Goal: Find specific page/section: Find specific page/section

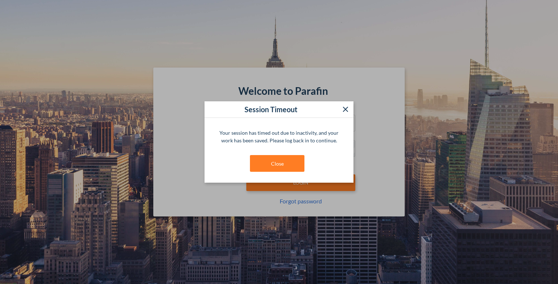
click at [281, 163] on button "Close" at bounding box center [277, 163] width 54 height 17
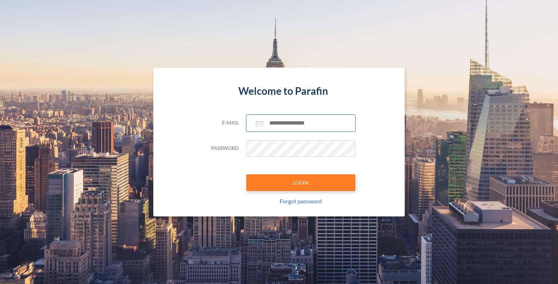
click at [299, 120] on input "text" at bounding box center [300, 123] width 109 height 17
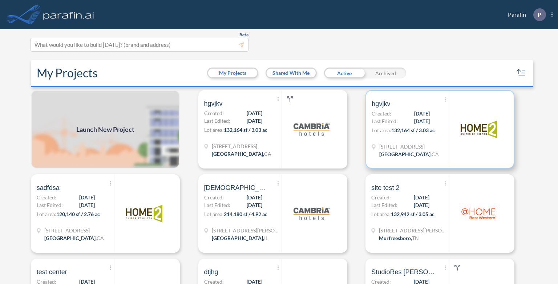
click at [387, 124] on span "Last Edited:" at bounding box center [384, 121] width 26 height 8
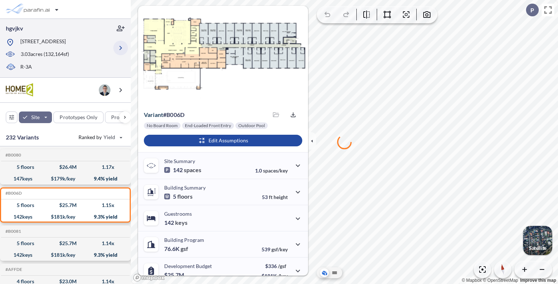
click at [119, 47] on icon "button" at bounding box center [120, 48] width 9 height 9
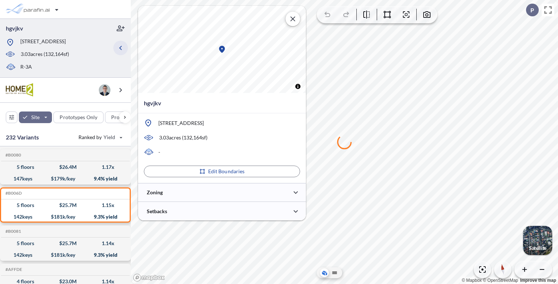
type input "*****"
click at [189, 188] on div at bounding box center [222, 192] width 168 height 19
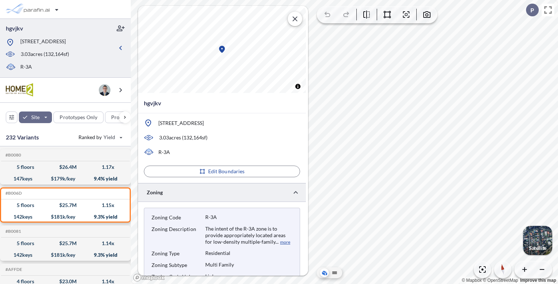
scroll to position [177, 0]
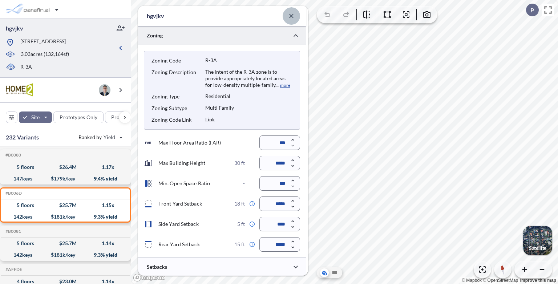
click at [291, 13] on icon "button" at bounding box center [291, 15] width 7 height 7
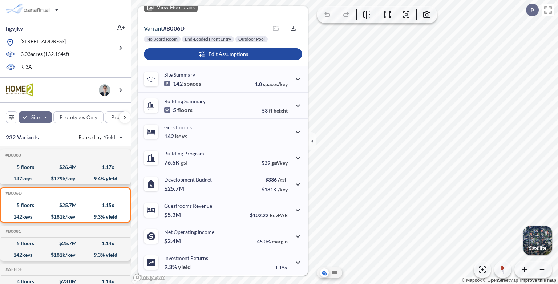
scroll to position [86, 0]
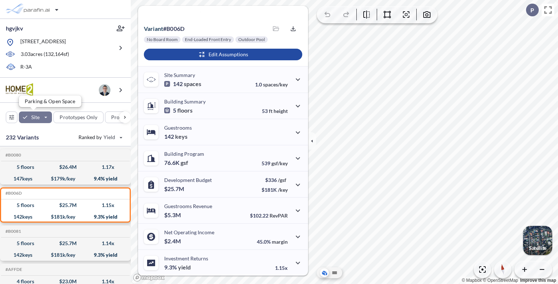
click at [44, 114] on div "button" at bounding box center [35, 117] width 33 height 12
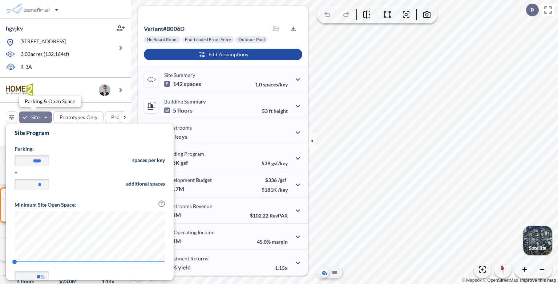
scroll to position [170, 167]
click at [44, 114] on div "button" at bounding box center [35, 117] width 33 height 12
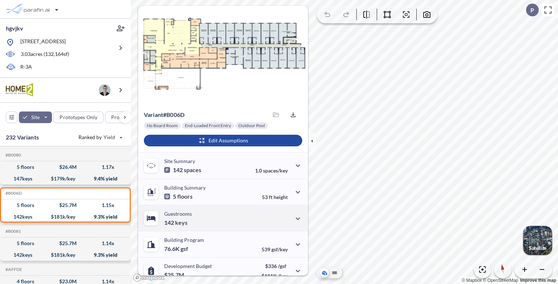
scroll to position [0, 0]
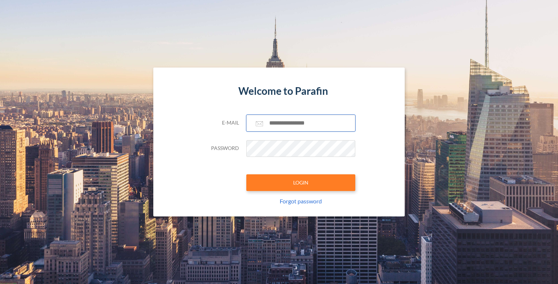
click at [275, 131] on input "text" at bounding box center [300, 123] width 109 height 17
